Goal: Transaction & Acquisition: Purchase product/service

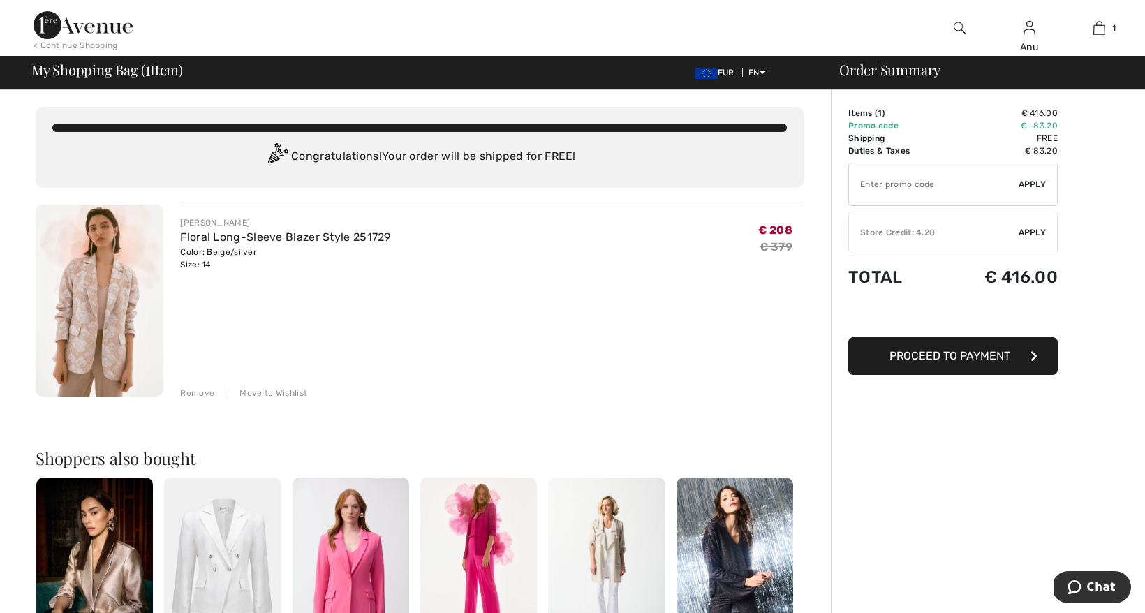
click at [118, 310] on img at bounding box center [100, 301] width 128 height 192
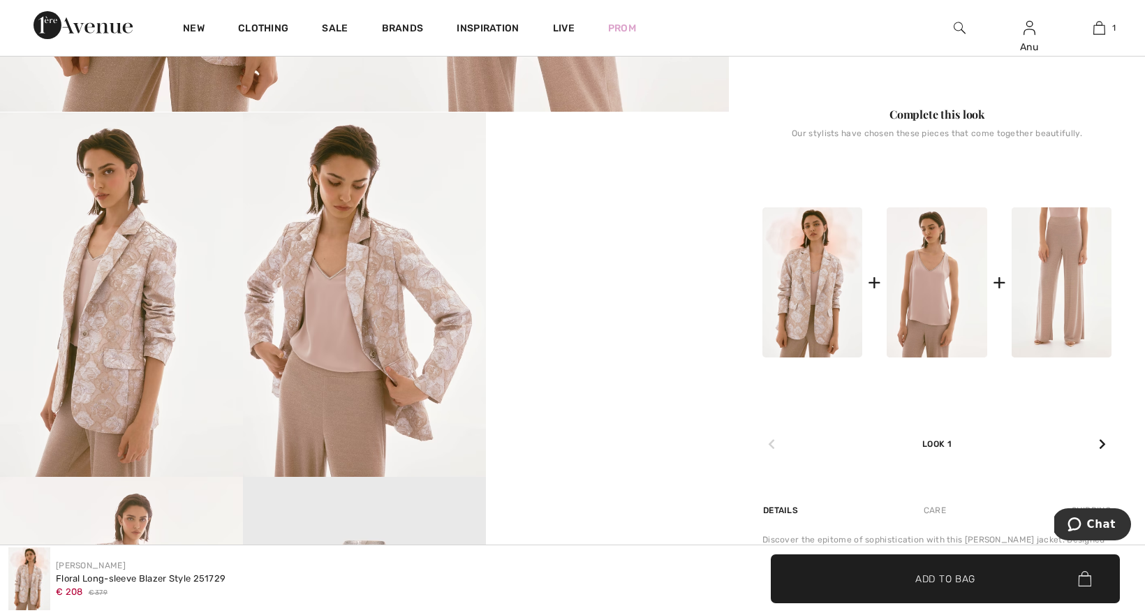
scroll to position [525, 0]
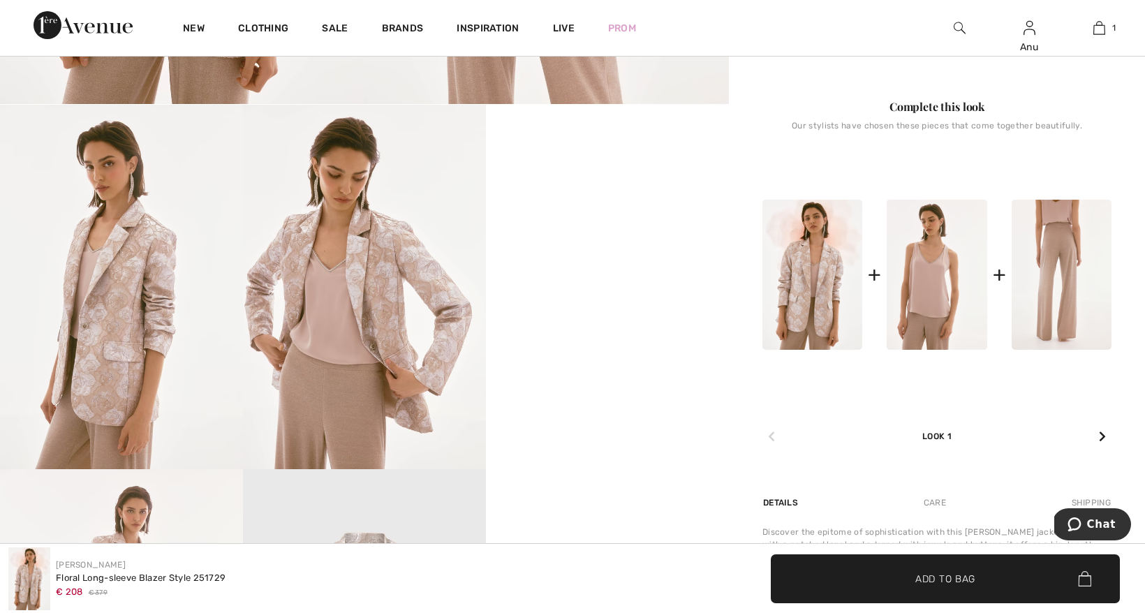
click at [1047, 299] on img at bounding box center [1061, 275] width 100 height 150
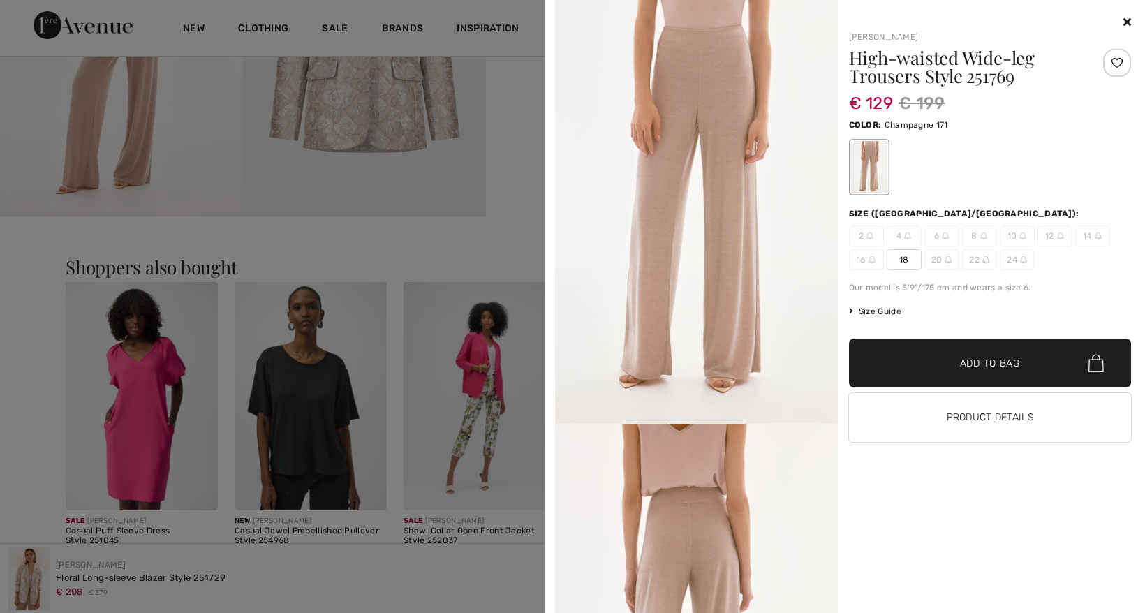
scroll to position [1134, 0]
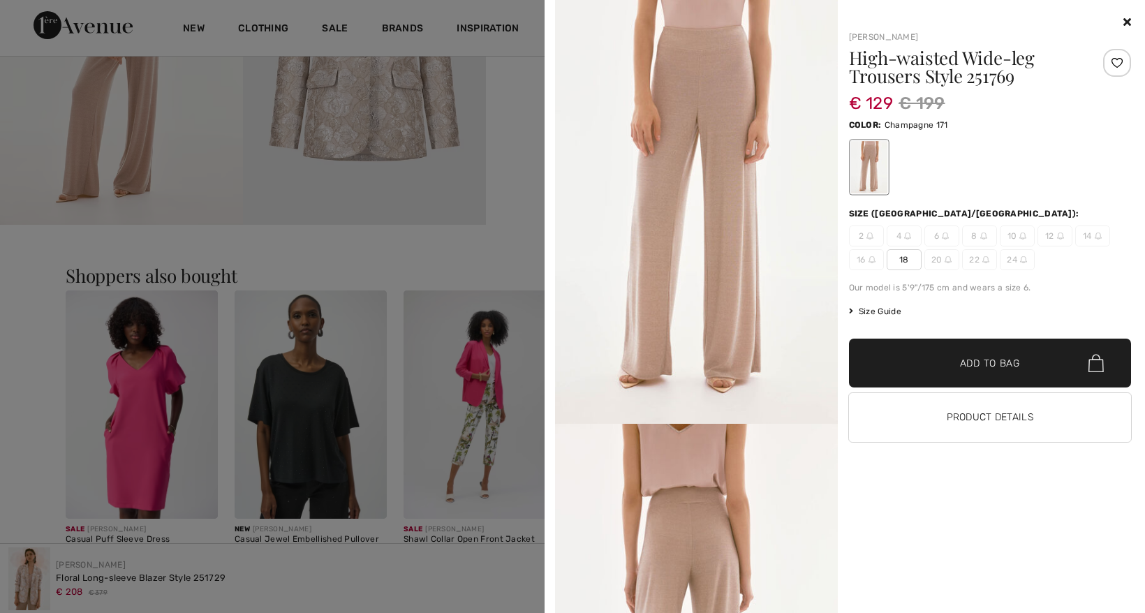
click at [640, 243] on img at bounding box center [696, 212] width 283 height 424
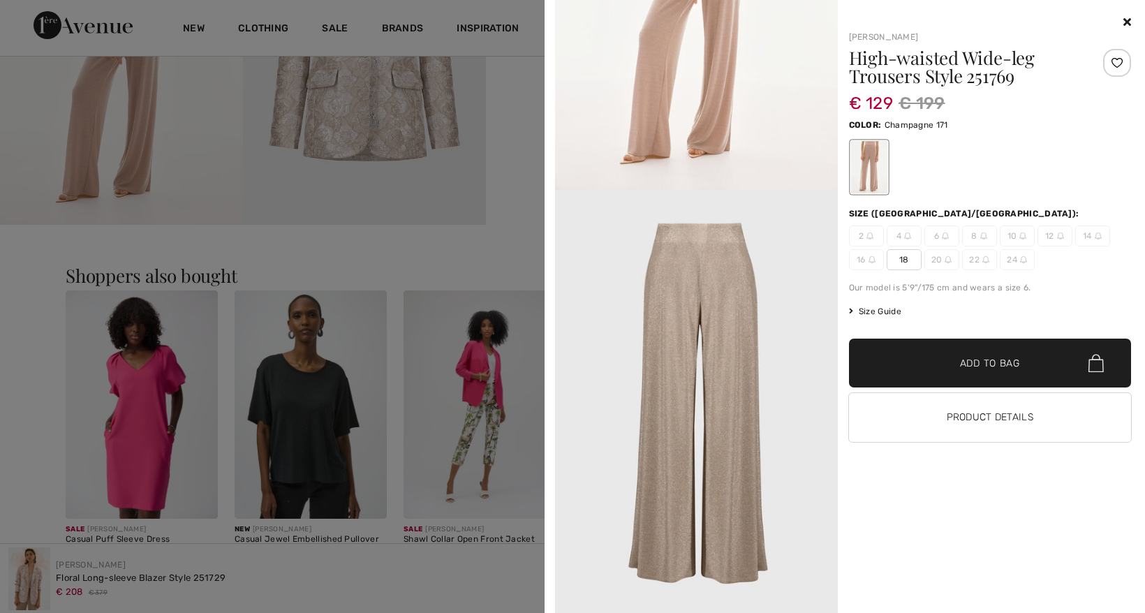
scroll to position [1554, 0]
click at [1119, 24] on div at bounding box center [990, 22] width 283 height 17
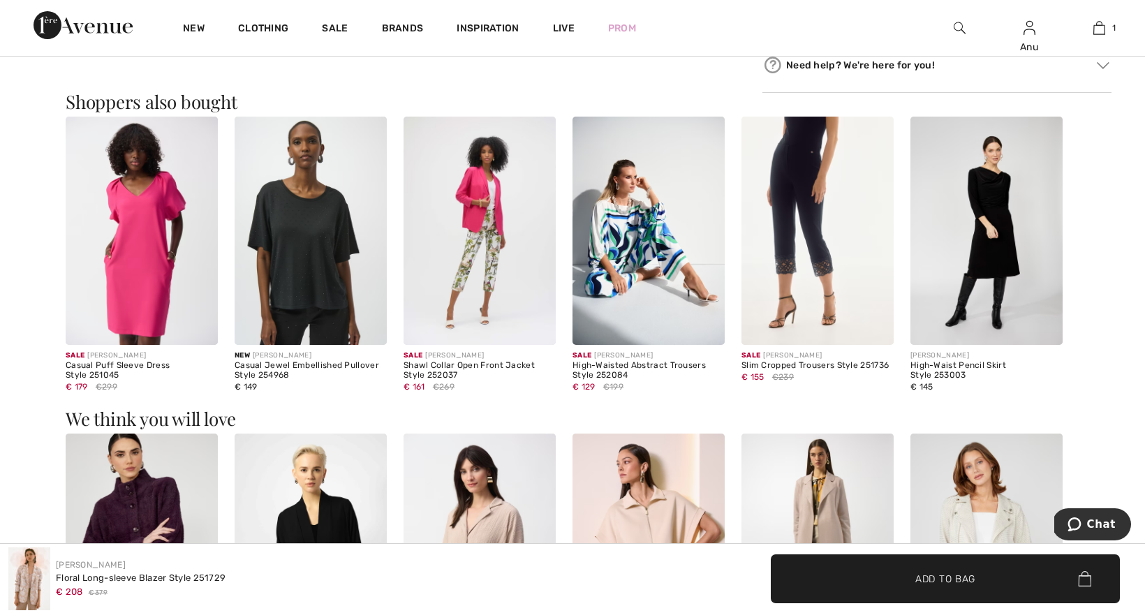
scroll to position [1081, 0]
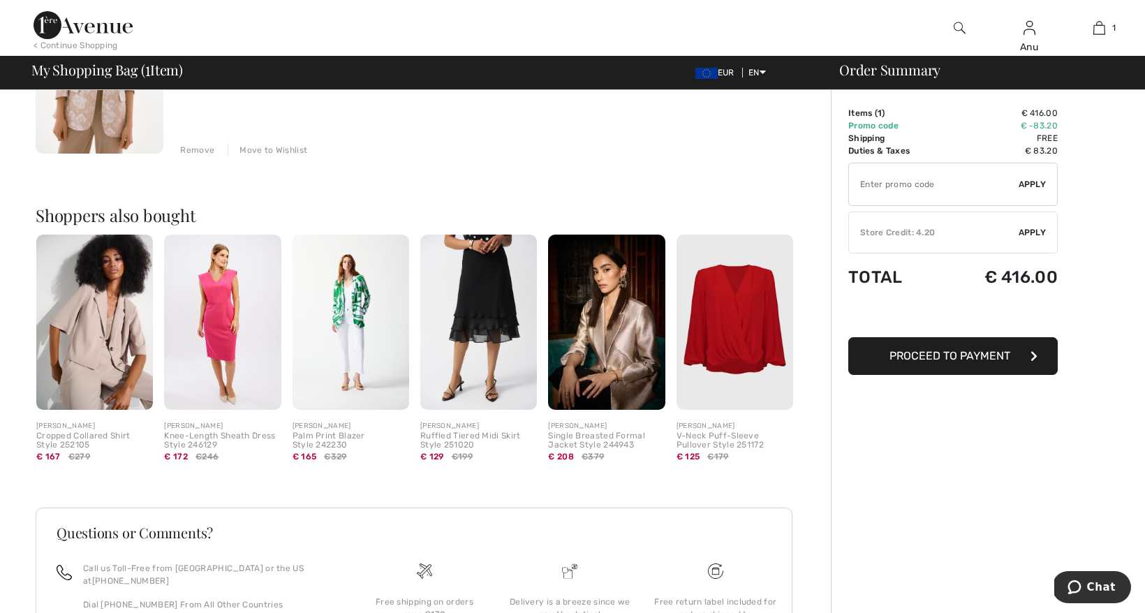
scroll to position [245, 0]
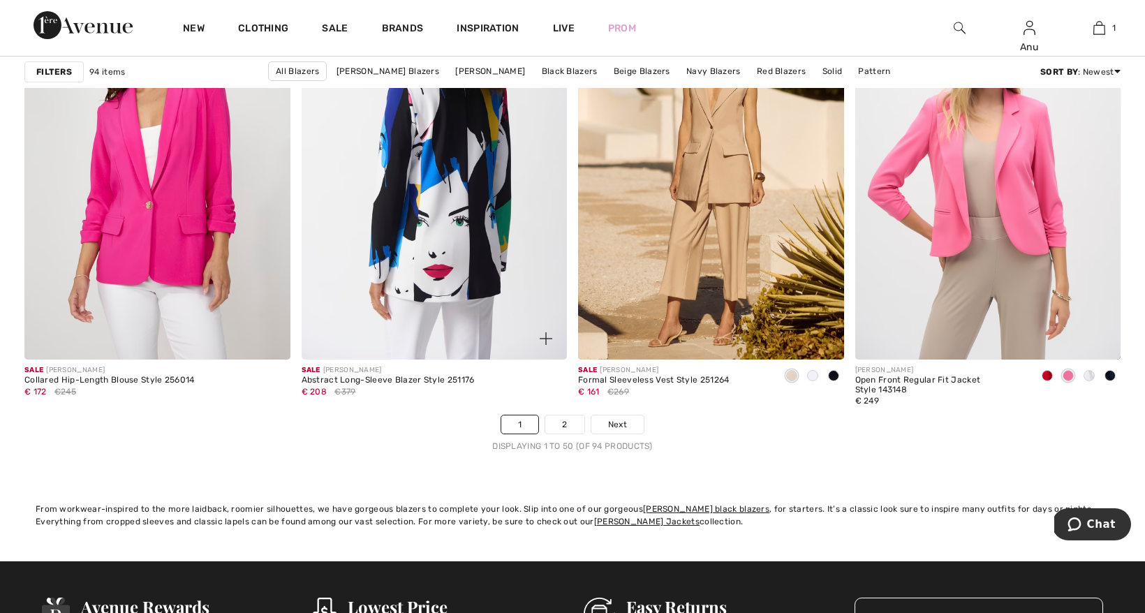
scroll to position [6827, 0]
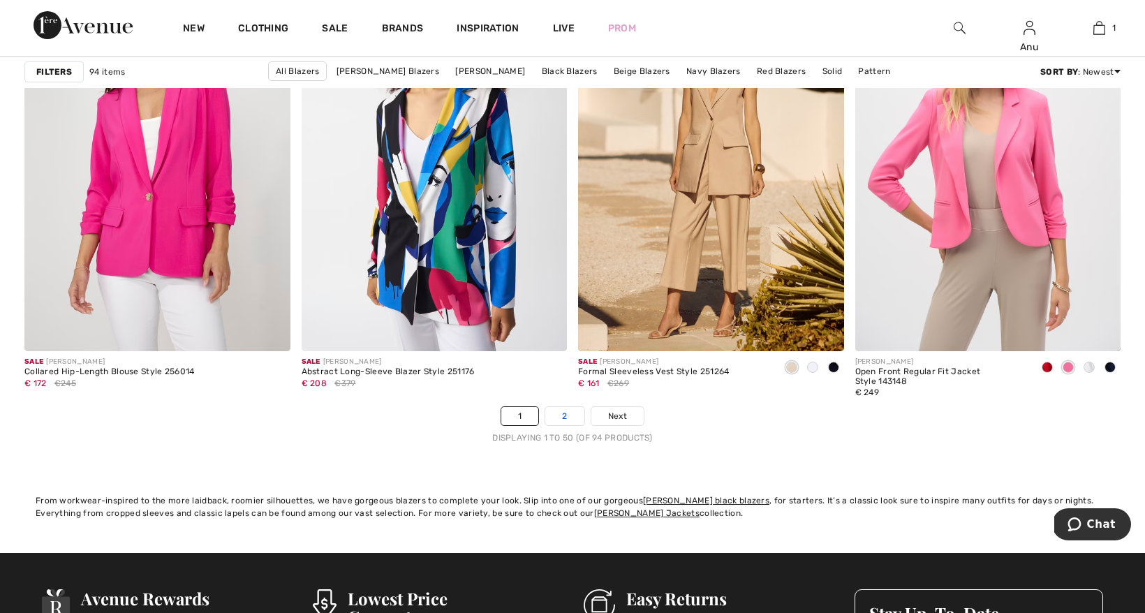
click at [565, 414] on link "2" at bounding box center [564, 416] width 38 height 18
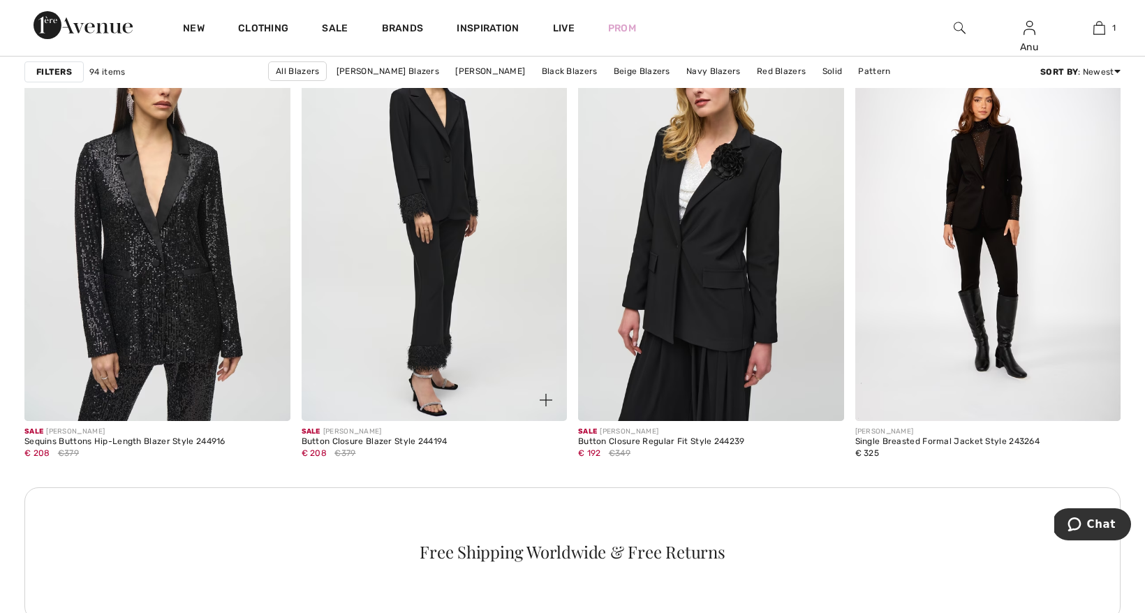
scroll to position [1576, 0]
